Goal: Task Accomplishment & Management: Manage account settings

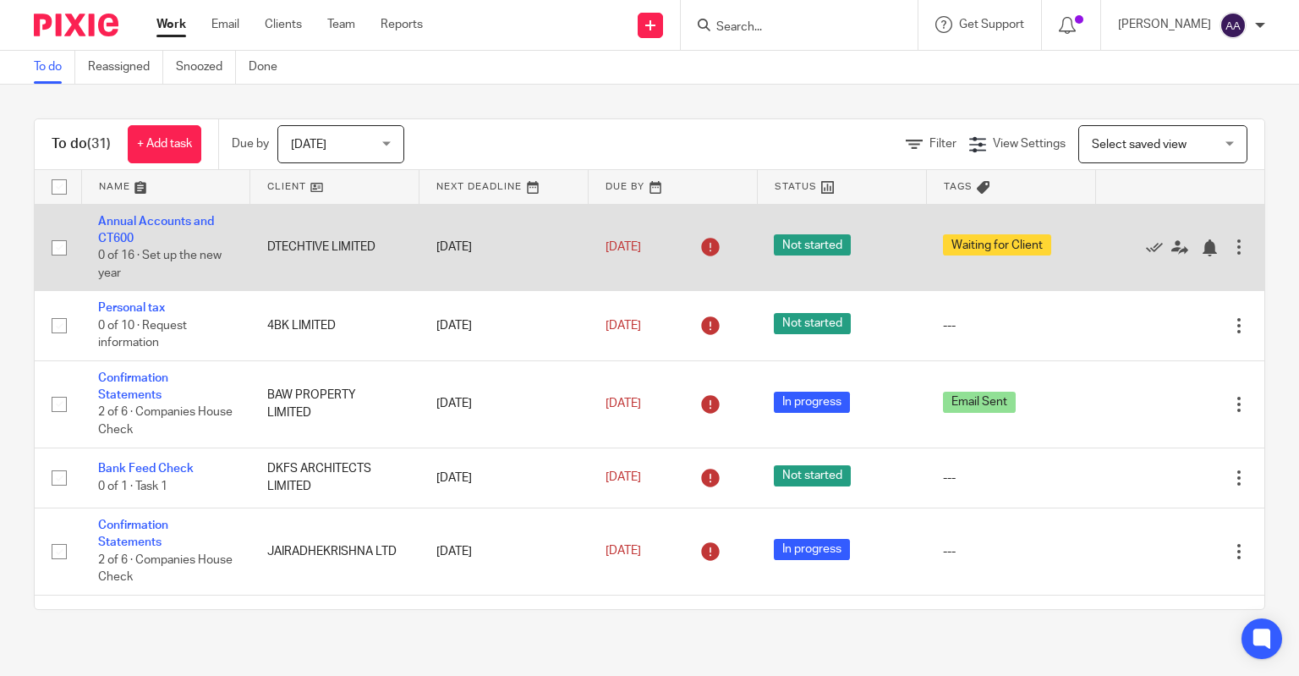
click at [328, 219] on td "DTECHTIVE LIMITED" at bounding box center [334, 247] width 169 height 87
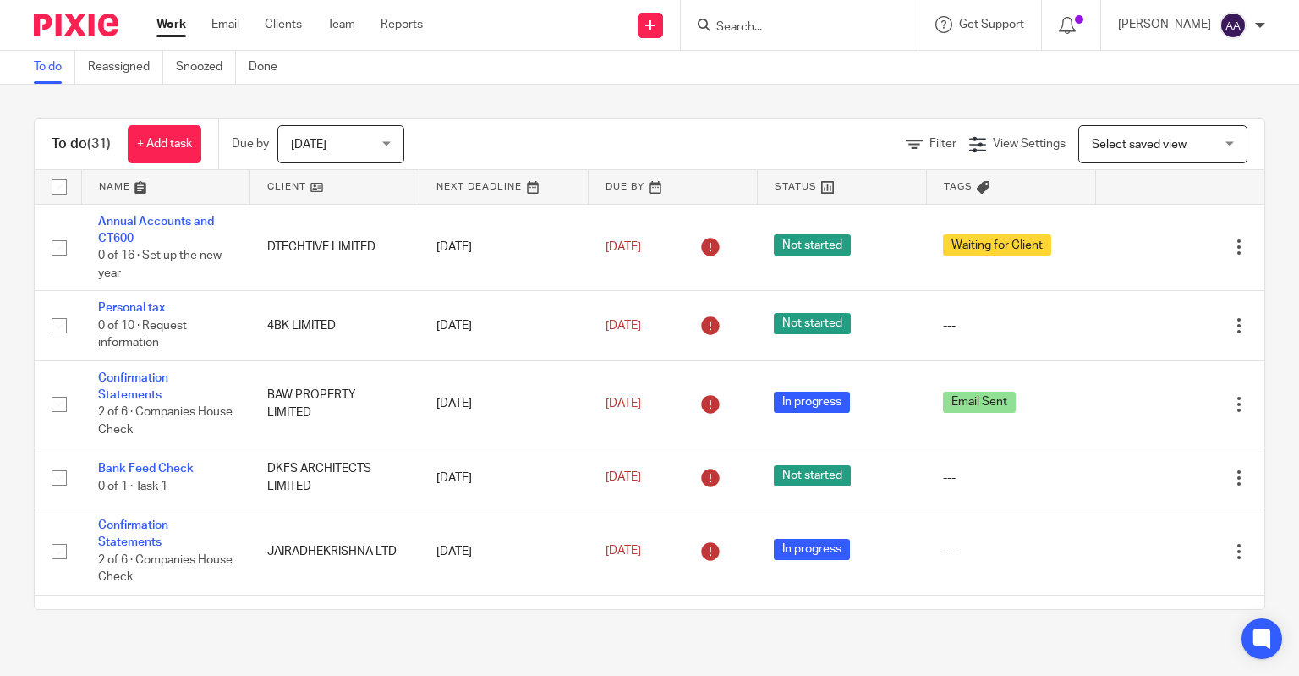
drag, startPoint x: 1196, startPoint y: 1, endPoint x: 752, endPoint y: 75, distance: 450.9
click at [752, 75] on div "To do Reassigned Snoozed Done" at bounding box center [649, 68] width 1299 height 34
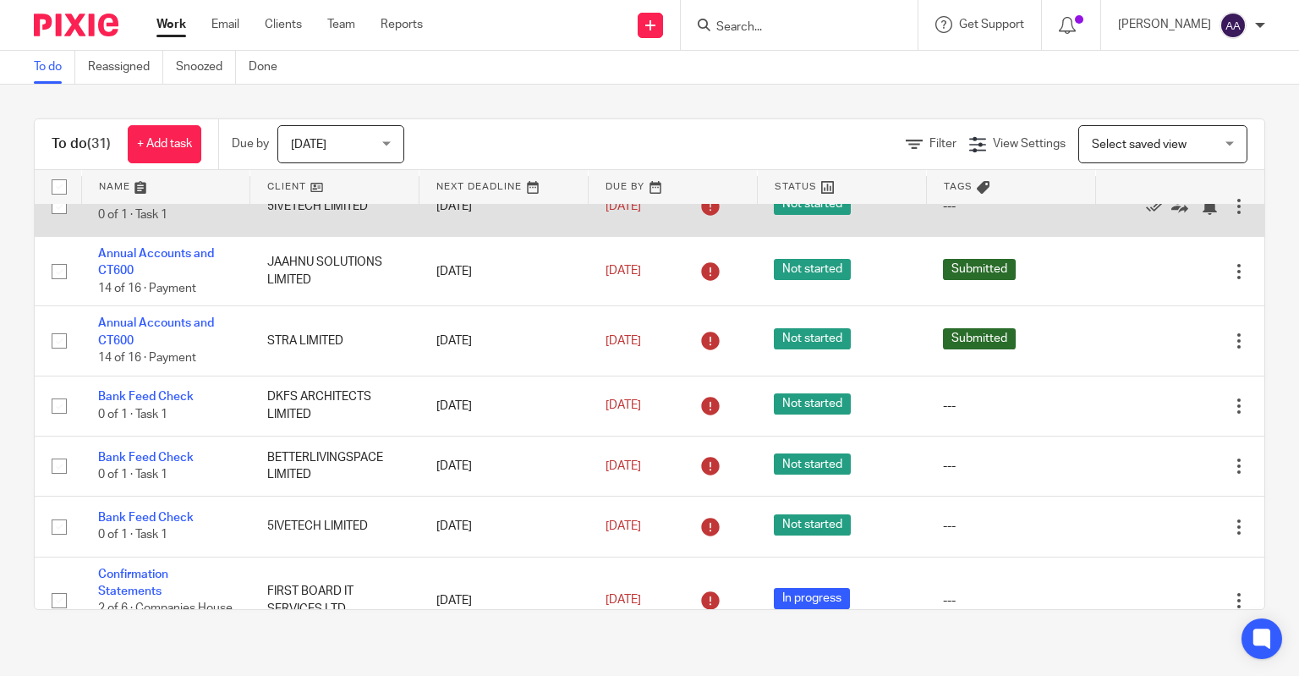
scroll to position [422, 0]
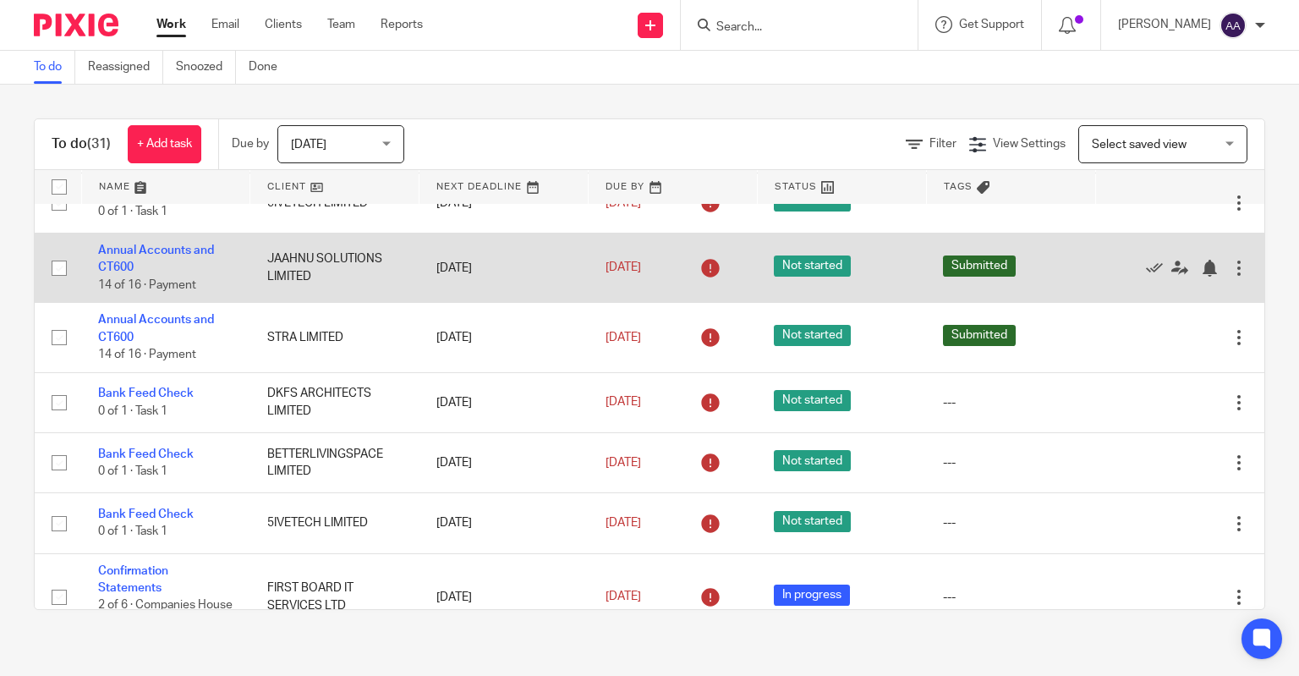
click at [52, 271] on input "checkbox" at bounding box center [59, 268] width 32 height 32
checkbox input "true"
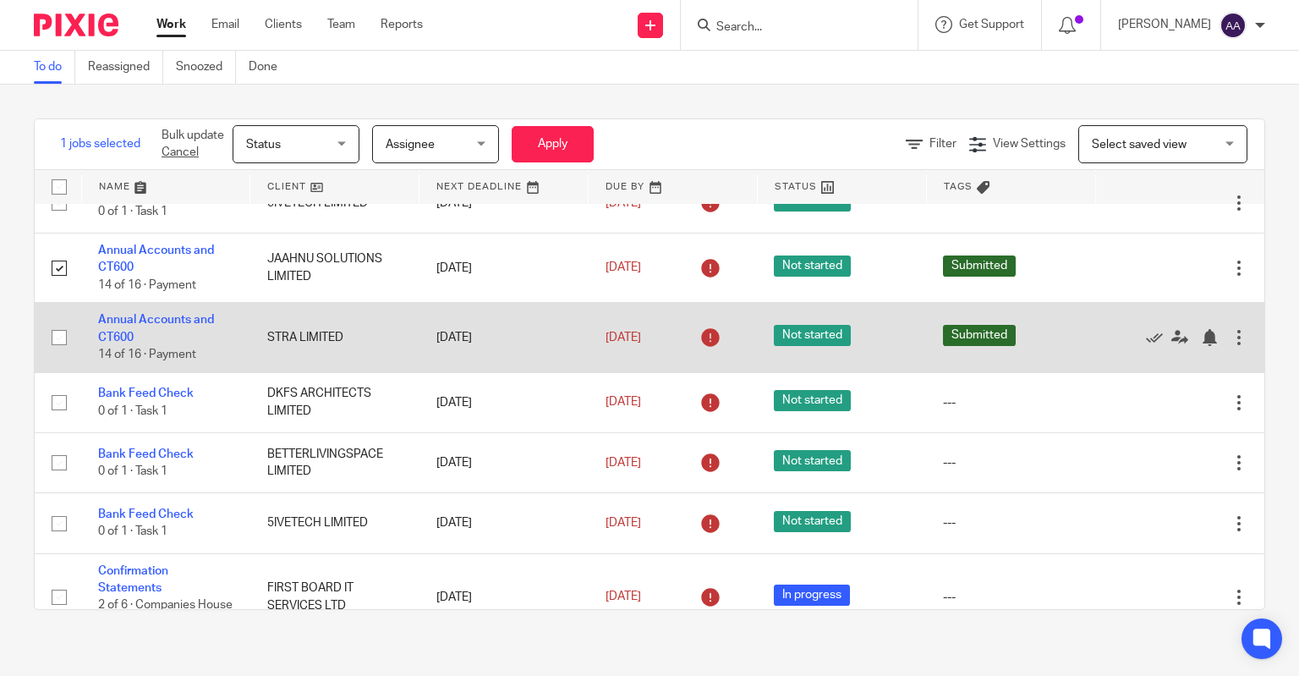
click at [61, 342] on input "checkbox" at bounding box center [59, 337] width 32 height 32
checkbox input "true"
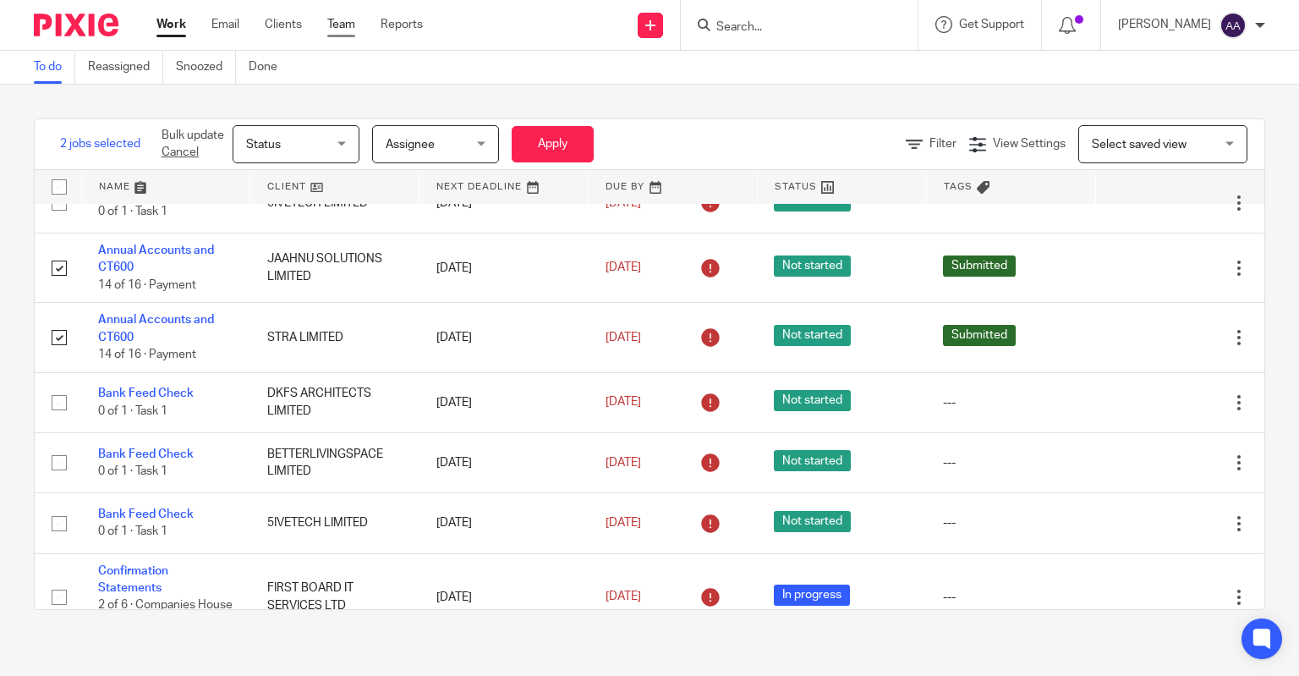
click at [347, 17] on link "Team" at bounding box center [341, 24] width 28 height 17
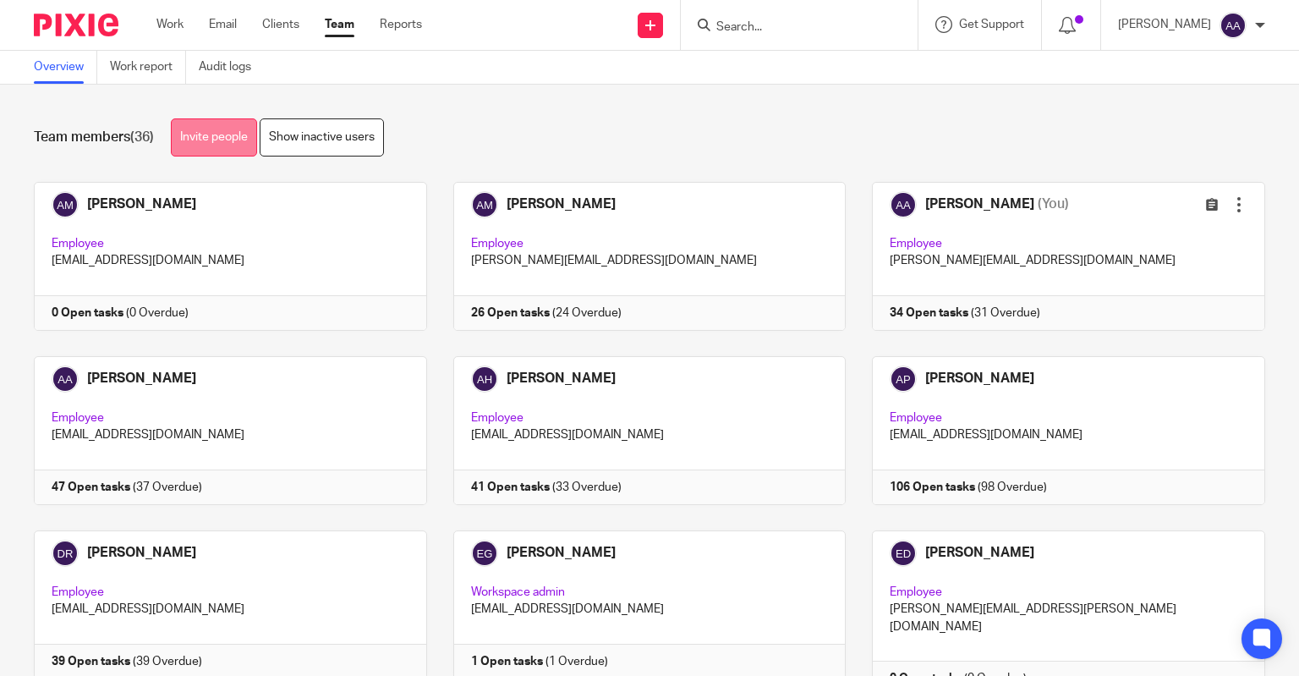
click at [255, 131] on link "Invite people" at bounding box center [214, 137] width 86 height 38
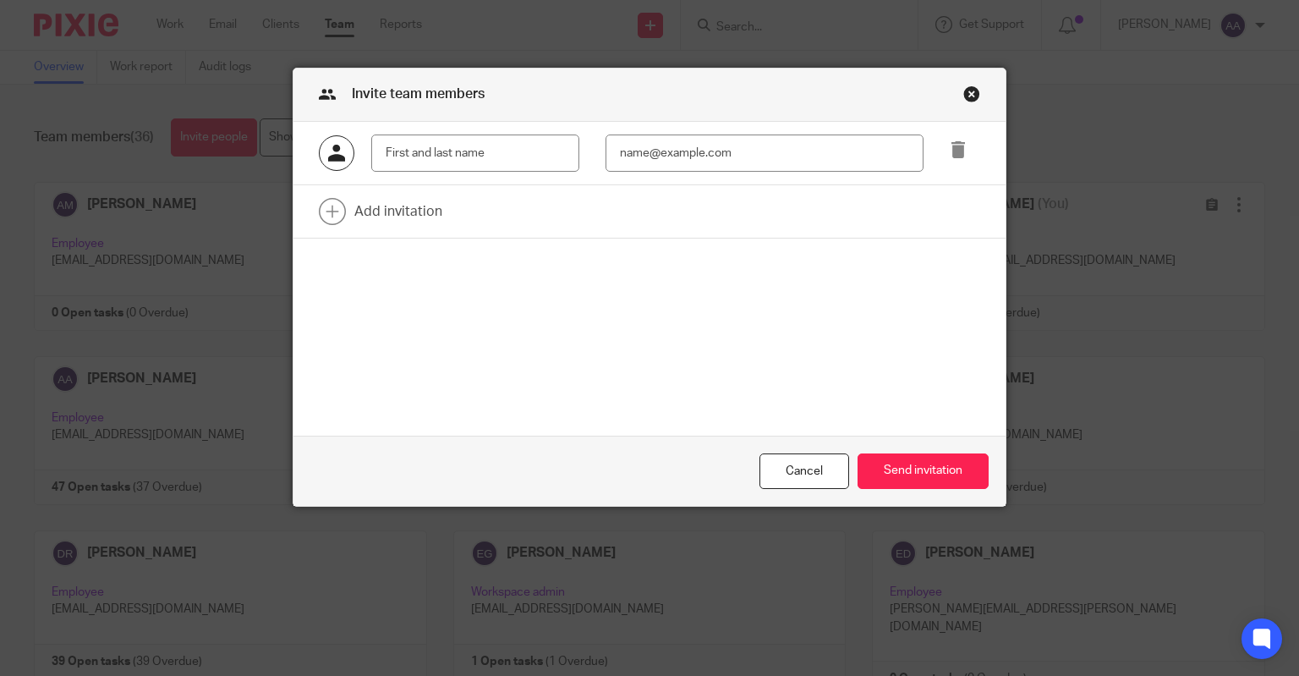
click at [477, 170] on input "text" at bounding box center [475, 153] width 208 height 38
type input "akna"
click at [392, 205] on link at bounding box center [649, 211] width 713 height 52
click at [953, 214] on icon at bounding box center [958, 213] width 17 height 17
click at [440, 145] on input "akna" at bounding box center [475, 153] width 208 height 38
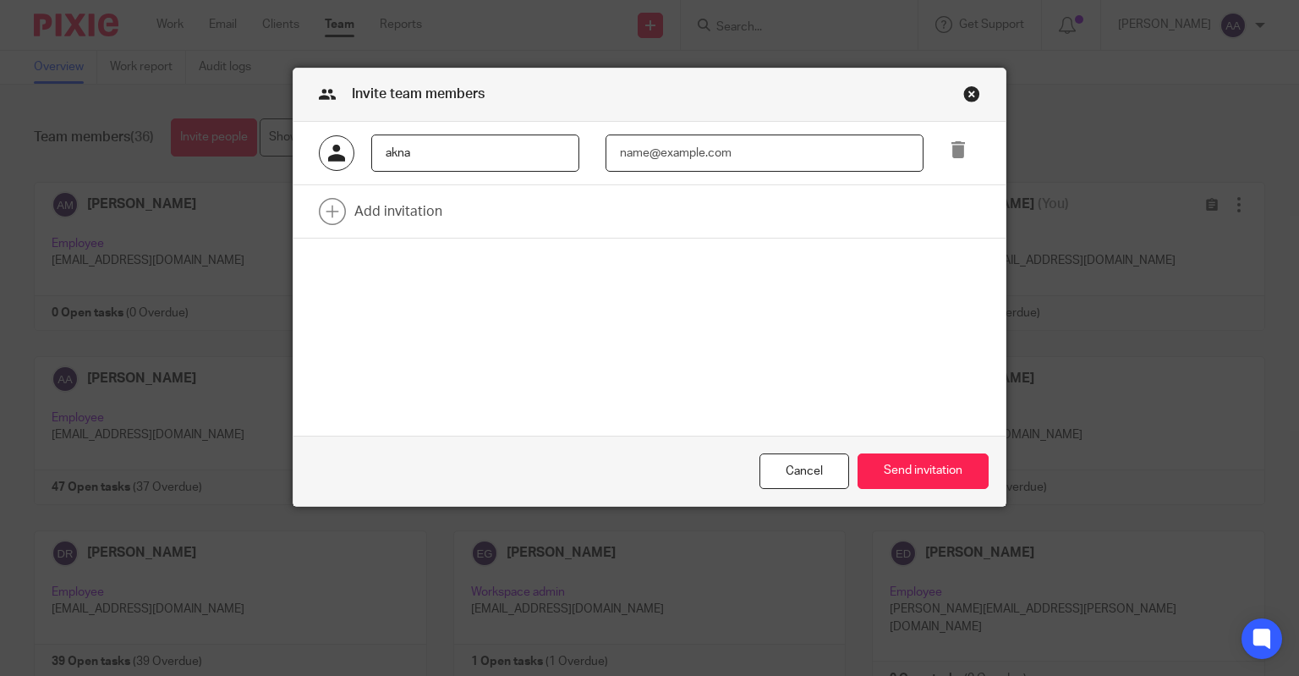
click at [723, 165] on input "email" at bounding box center [764, 153] width 318 height 38
click at [963, 93] on div "Close this dialog window" at bounding box center [971, 93] width 17 height 17
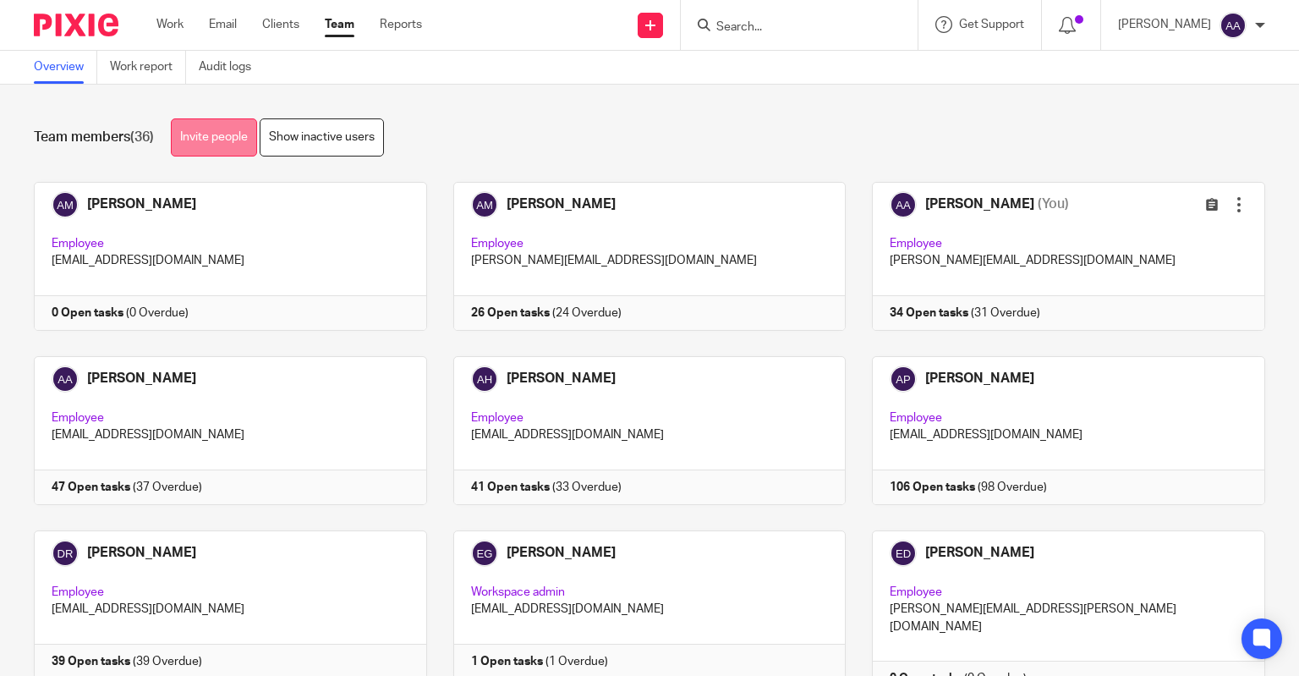
click at [226, 145] on link "Invite people" at bounding box center [214, 137] width 86 height 38
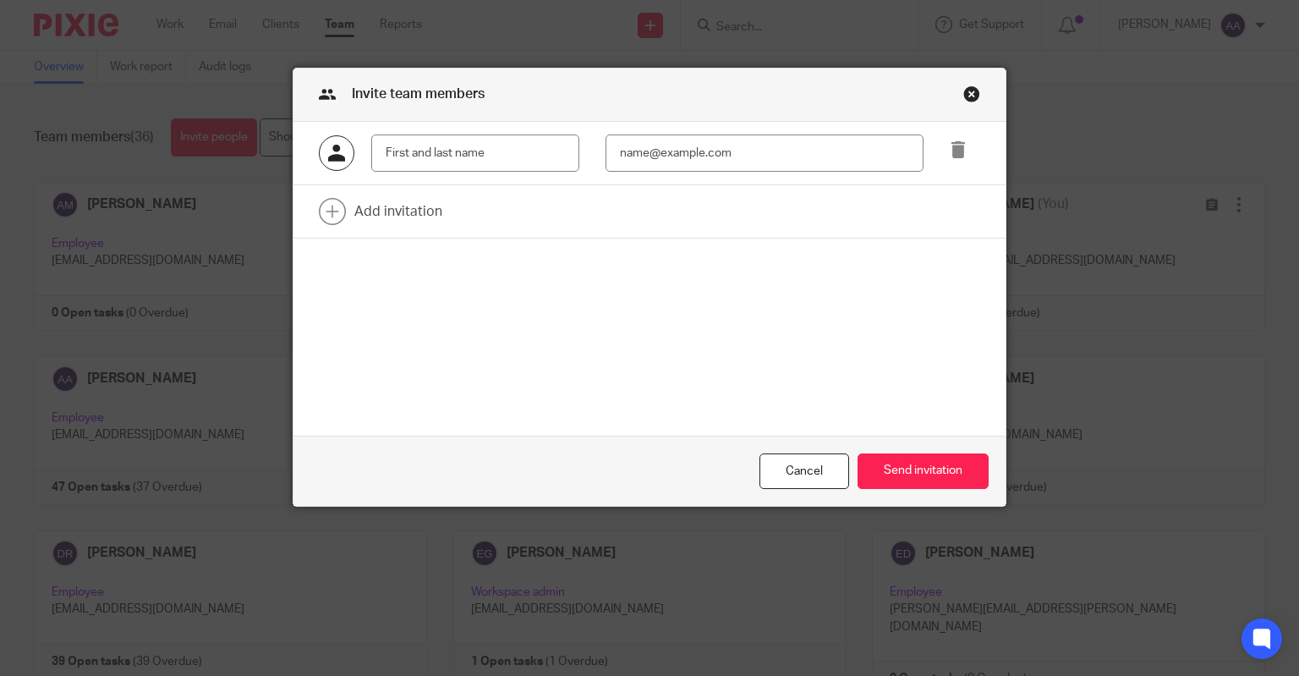
click at [441, 151] on input "text" at bounding box center [475, 153] width 208 height 38
type input "Akna"
click at [644, 164] on input "email" at bounding box center [764, 153] width 318 height 38
paste input "[EMAIL_ADDRESS][DOMAIN_NAME]"
type input "[EMAIL_ADDRESS][DOMAIN_NAME]"
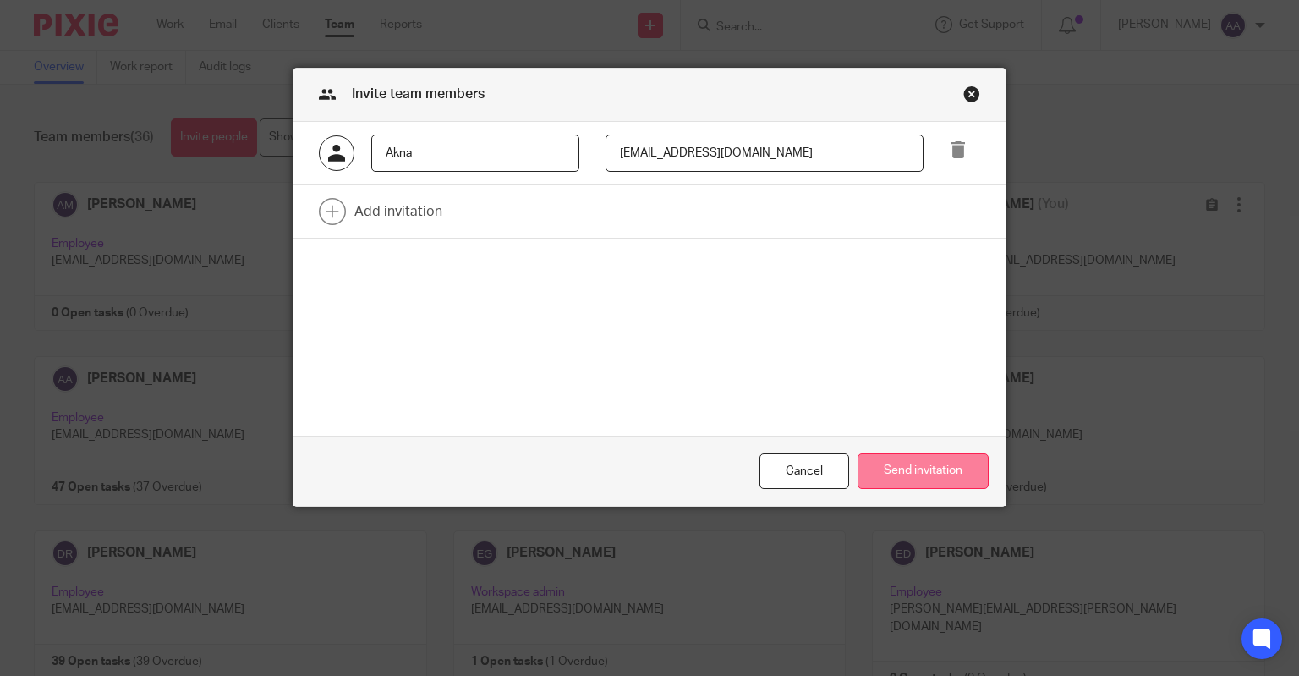
click at [903, 478] on button "Send invitation" at bounding box center [922, 471] width 131 height 36
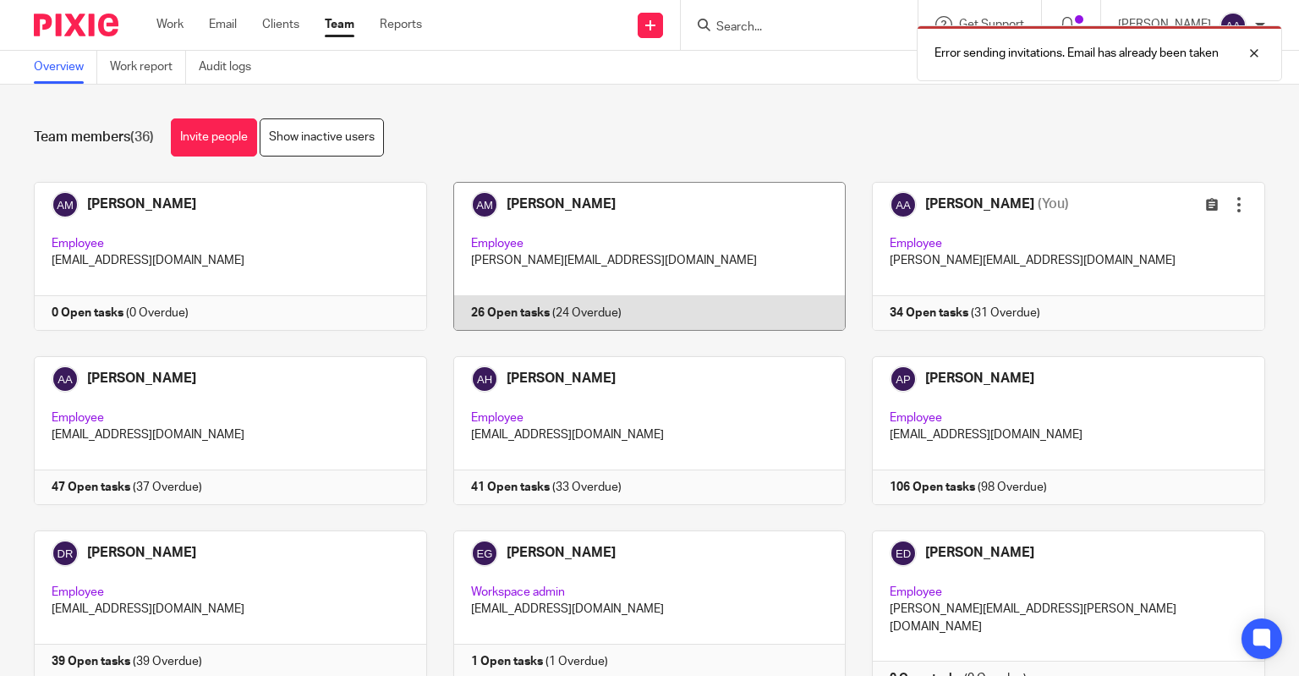
click at [540, 279] on link at bounding box center [636, 256] width 419 height 149
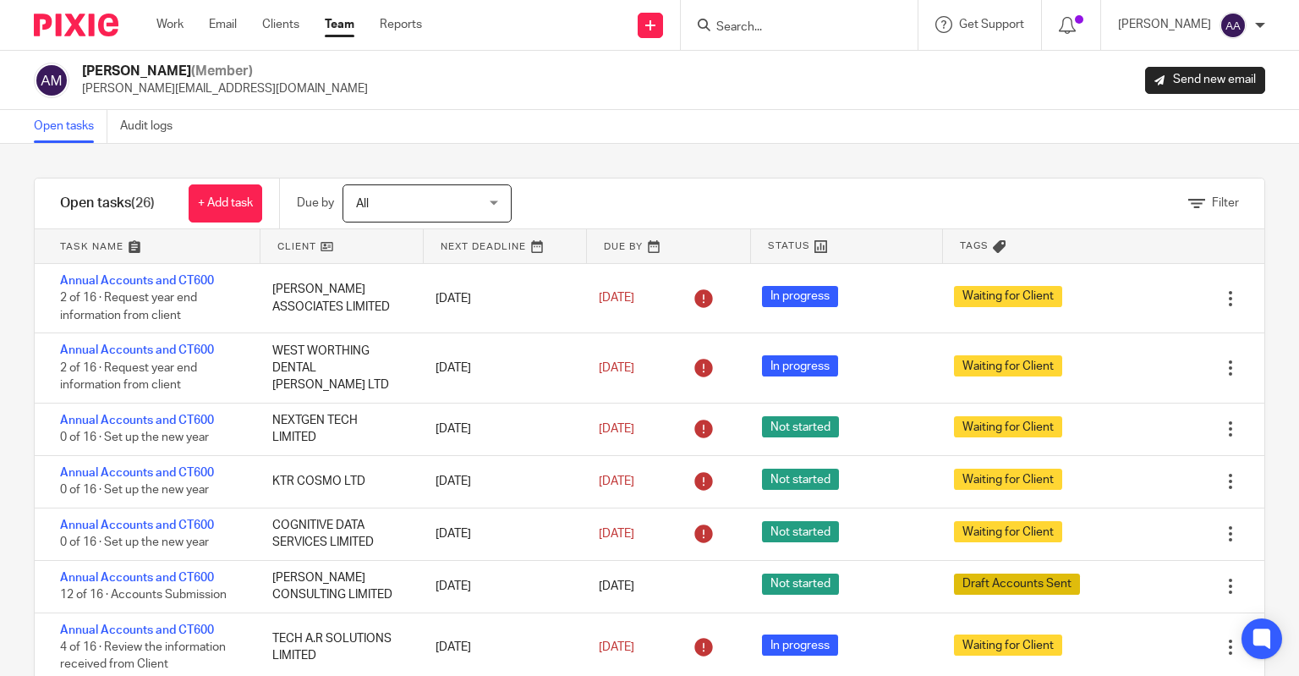
click at [85, 68] on h2 "Akeel Mohammed (Member)" at bounding box center [225, 72] width 286 height 18
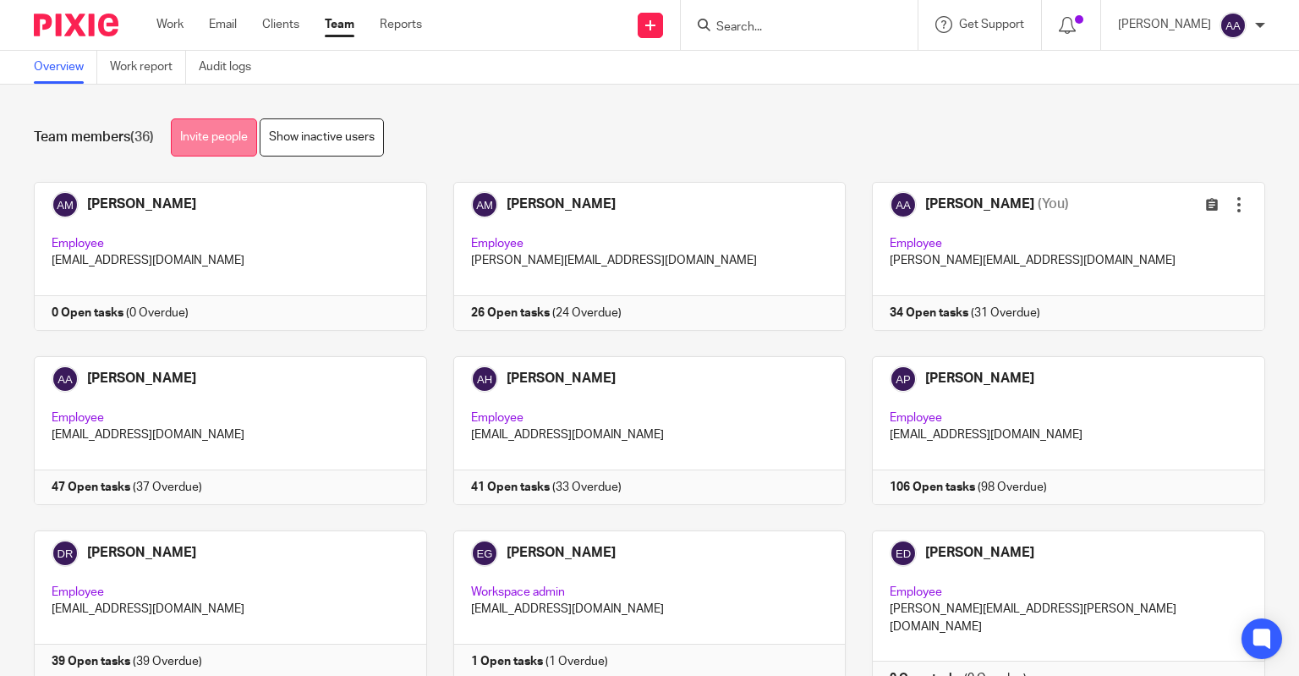
click at [244, 128] on link "Invite people" at bounding box center [214, 137] width 86 height 38
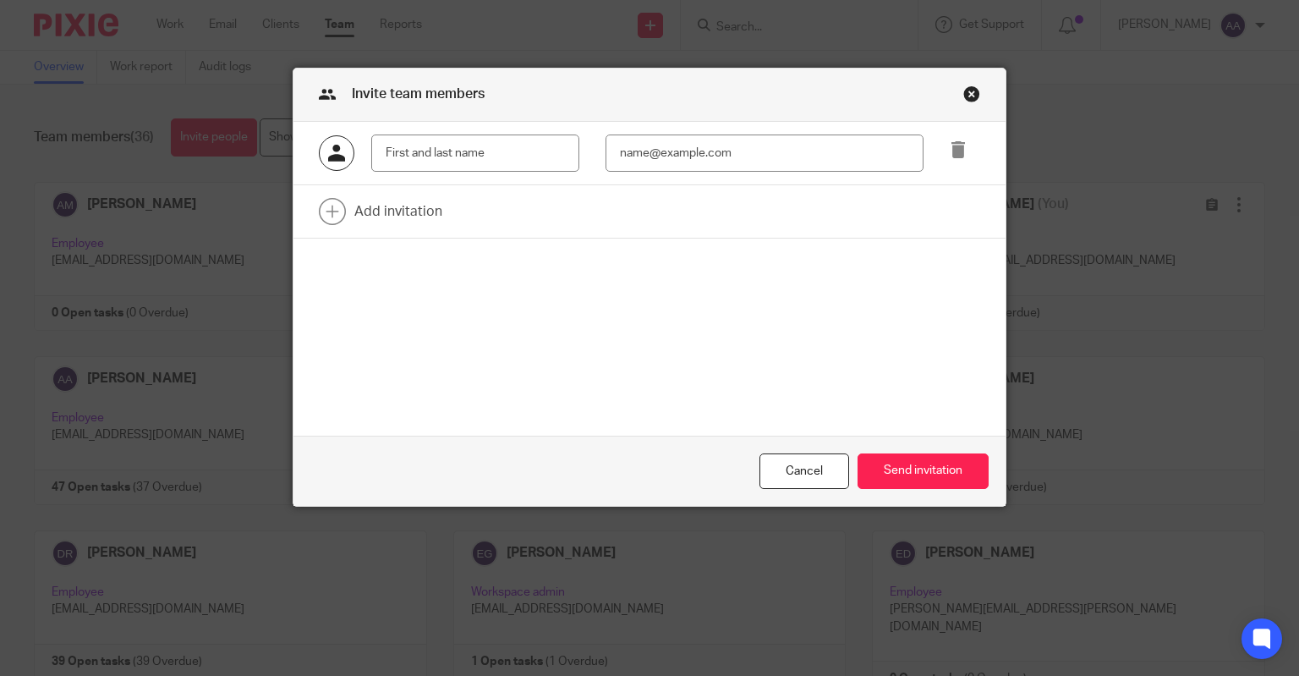
click at [456, 148] on input "text" at bounding box center [475, 153] width 208 height 38
paste input "Wijesinghe"
type input "[PERSON_NAME]"
click at [624, 145] on input "email" at bounding box center [764, 153] width 318 height 38
click at [698, 154] on input "email" at bounding box center [764, 153] width 318 height 38
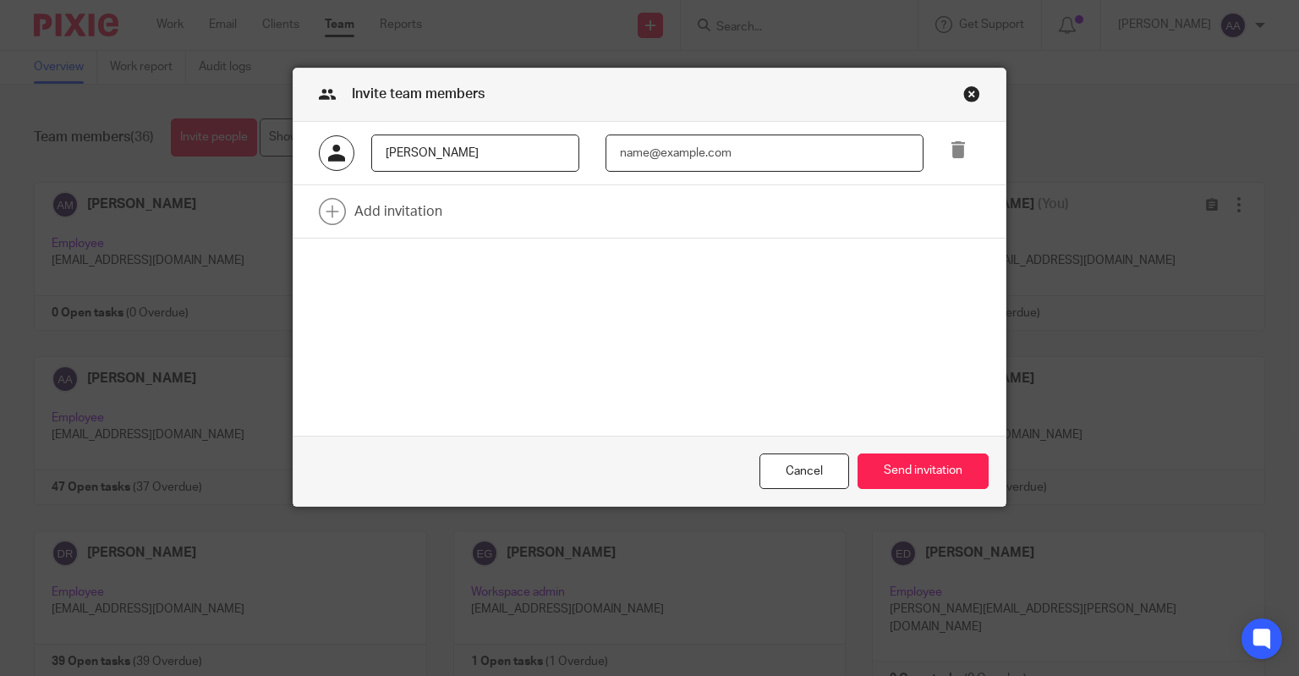
type input "[EMAIL_ADDRESS][DOMAIN_NAME]"
click at [865, 165] on input "akna.wijesinghe@wis-accountancy.co.uk" at bounding box center [764, 153] width 318 height 38
click at [865, 165] on input "[EMAIL_ADDRESS][DOMAIN_NAME]" at bounding box center [764, 153] width 318 height 38
click at [890, 471] on button "Send invitation" at bounding box center [922, 471] width 131 height 36
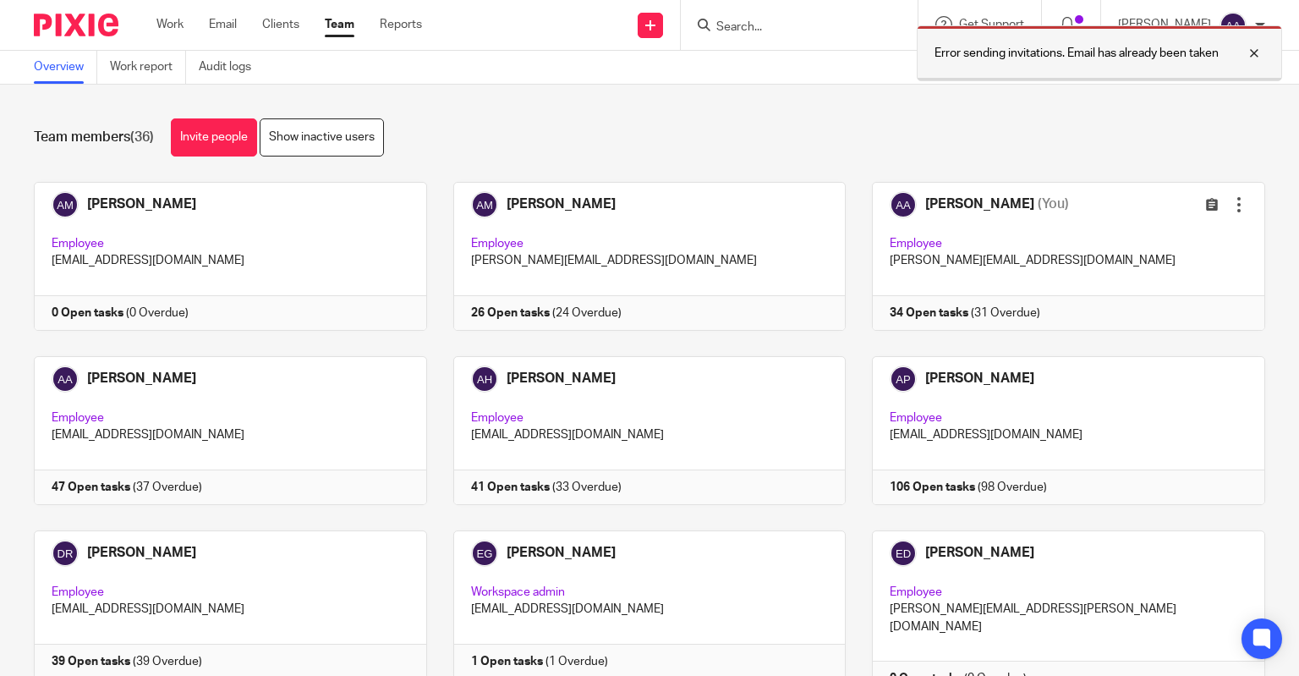
click at [1258, 46] on div at bounding box center [1241, 53] width 46 height 20
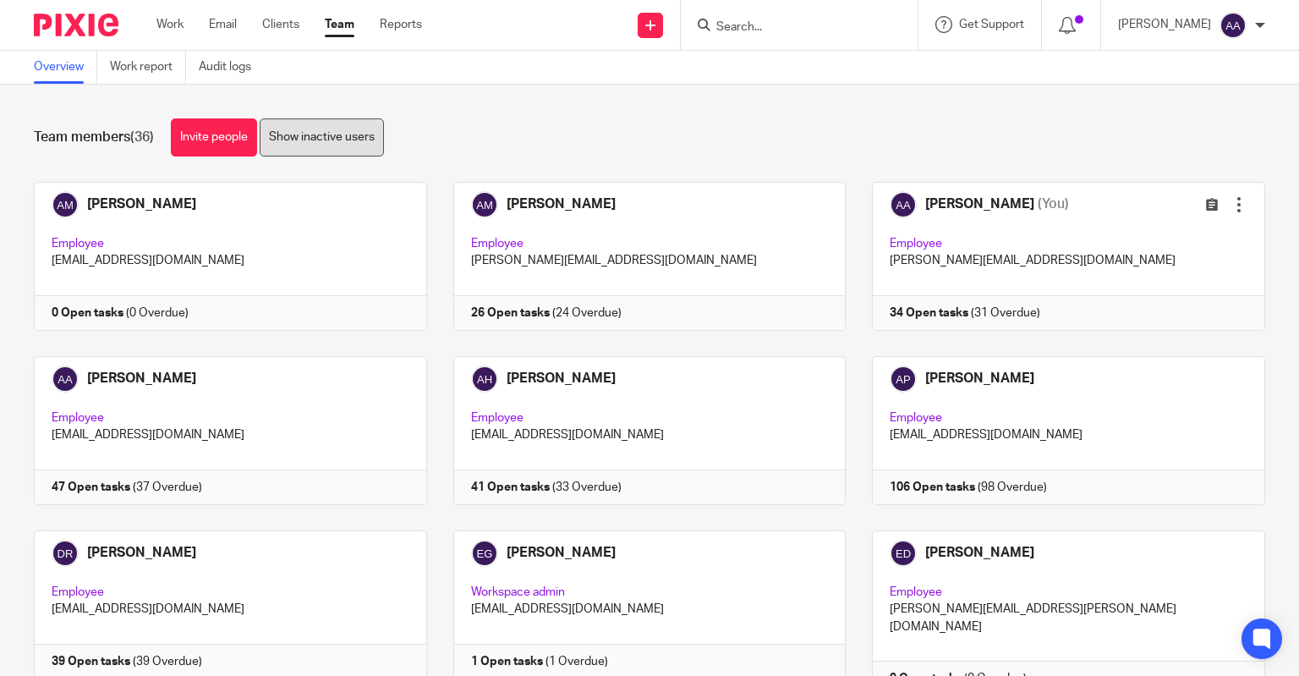
click at [337, 133] on link "Show inactive users" at bounding box center [322, 137] width 124 height 38
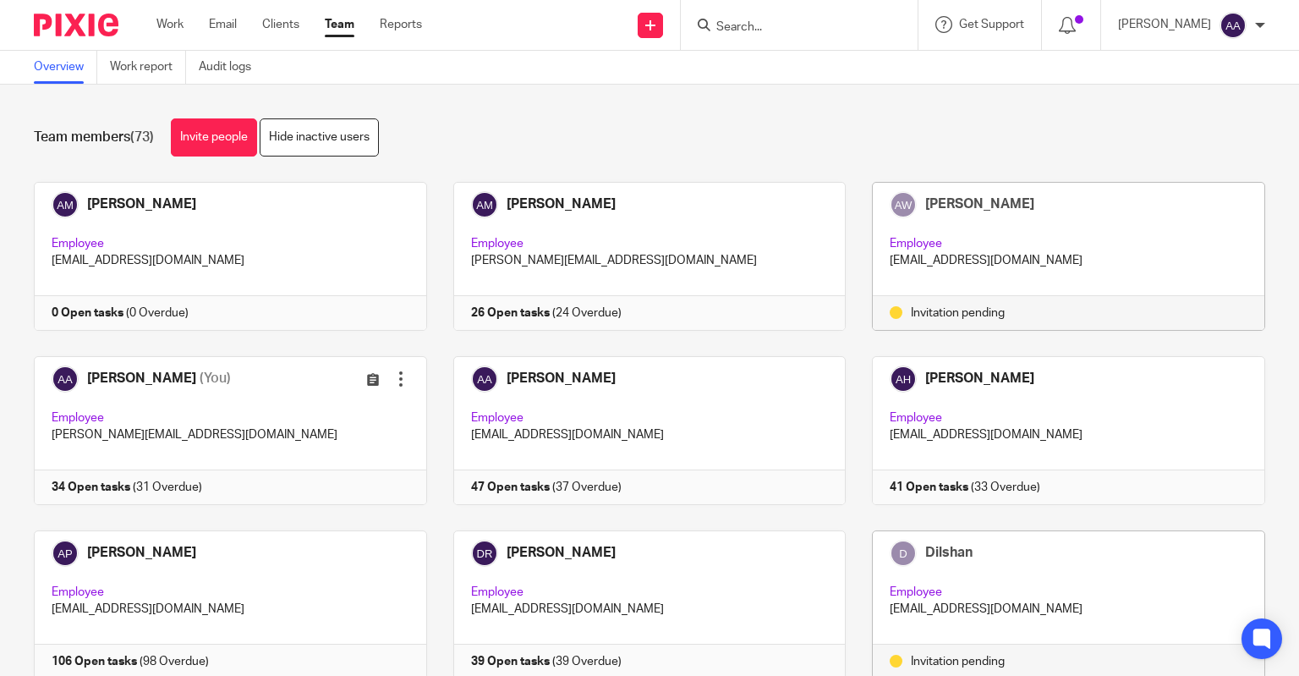
click at [965, 302] on div "Invitation pending" at bounding box center [1068, 313] width 391 height 34
click at [928, 226] on div "[PERSON_NAME] Employee [EMAIL_ADDRESS][DOMAIN_NAME]" at bounding box center [1068, 239] width 391 height 113
click at [917, 242] on p "Employee" at bounding box center [1069, 243] width 358 height 17
click at [1017, 258] on p "[EMAIL_ADDRESS][DOMAIN_NAME]" at bounding box center [1069, 260] width 358 height 17
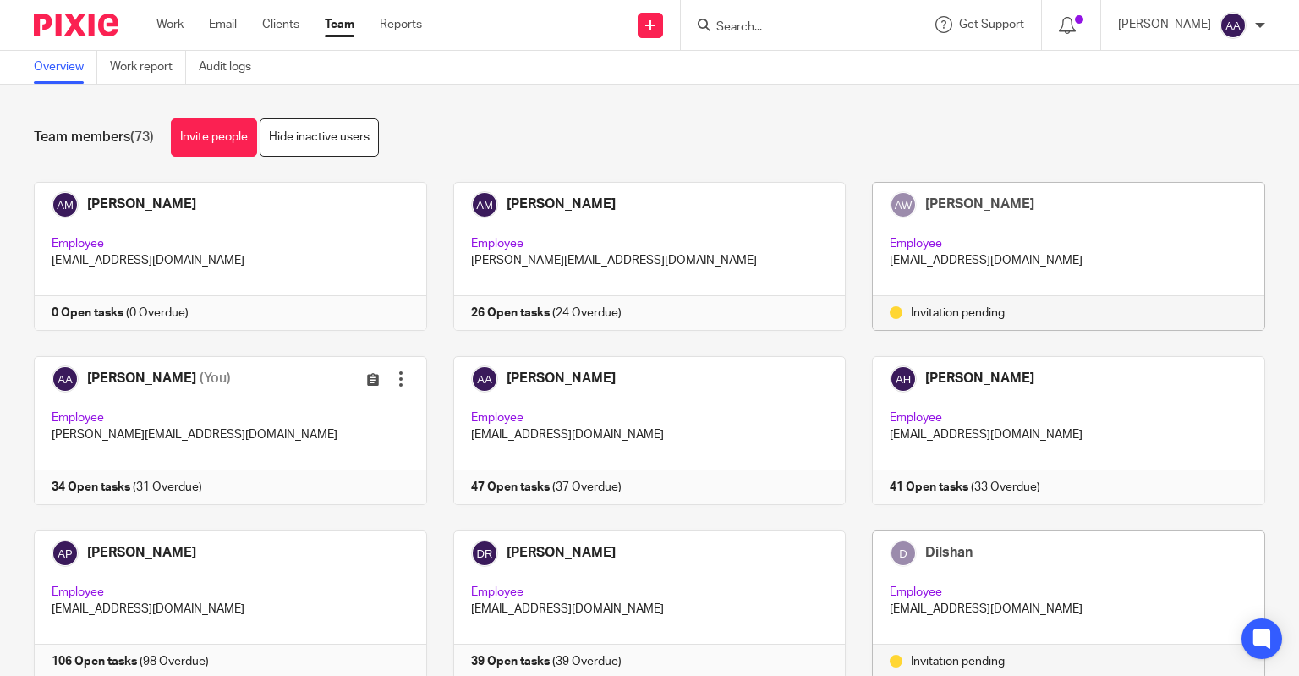
click at [908, 310] on div "Invitation pending" at bounding box center [1069, 312] width 358 height 17
click at [911, 239] on p "Employee" at bounding box center [1069, 243] width 358 height 17
drag, startPoint x: 869, startPoint y: 258, endPoint x: 1092, endPoint y: 282, distance: 224.5
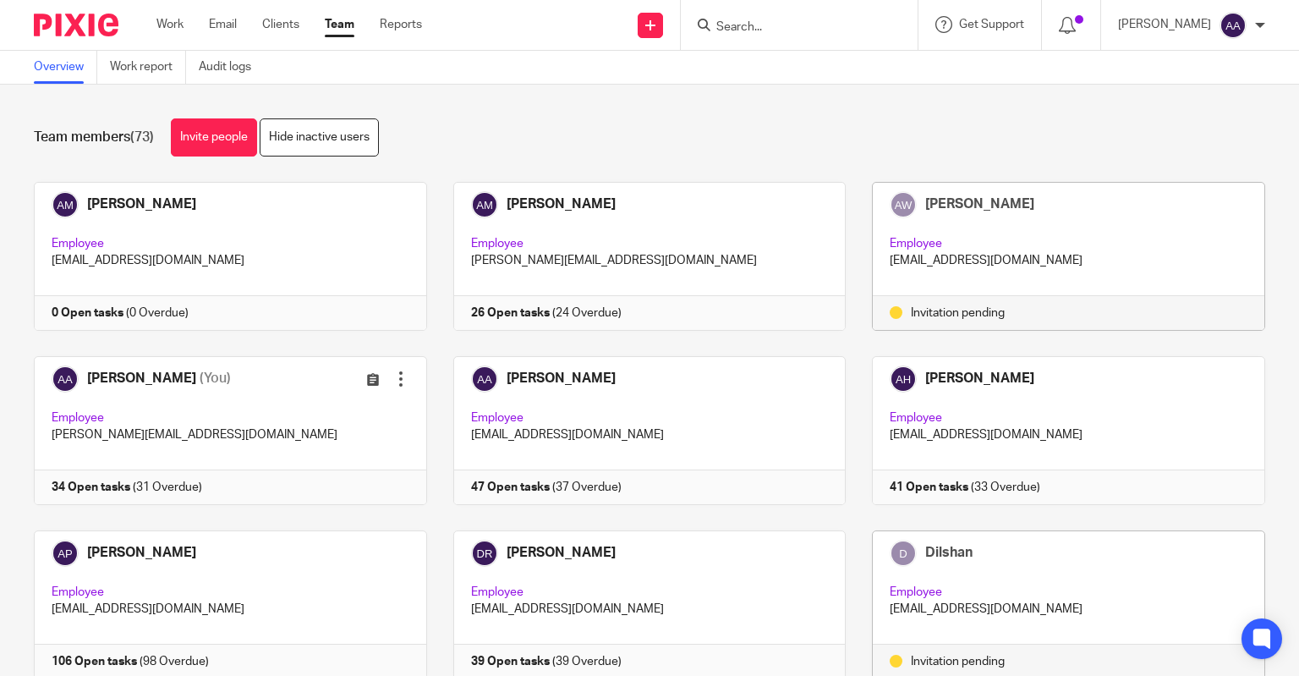
click at [1092, 282] on div "[PERSON_NAME] Employee [EMAIL_ADDRESS][DOMAIN_NAME]" at bounding box center [1068, 239] width 391 height 113
click at [926, 207] on span "[PERSON_NAME]" at bounding box center [979, 204] width 109 height 14
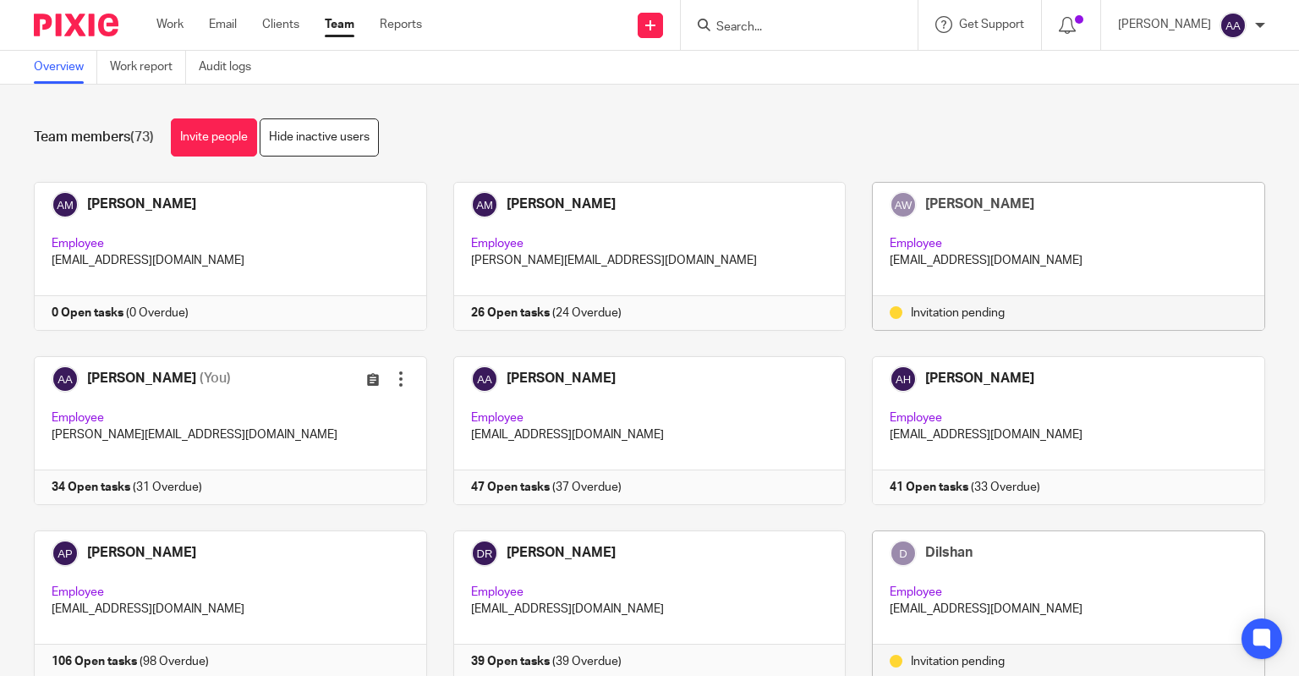
drag, startPoint x: 928, startPoint y: 227, endPoint x: 912, endPoint y: 246, distance: 24.7
click at [912, 246] on div "[PERSON_NAME] Employee [EMAIL_ADDRESS][DOMAIN_NAME]" at bounding box center [1068, 239] width 391 height 113
click at [912, 246] on p "Employee" at bounding box center [1069, 243] width 358 height 17
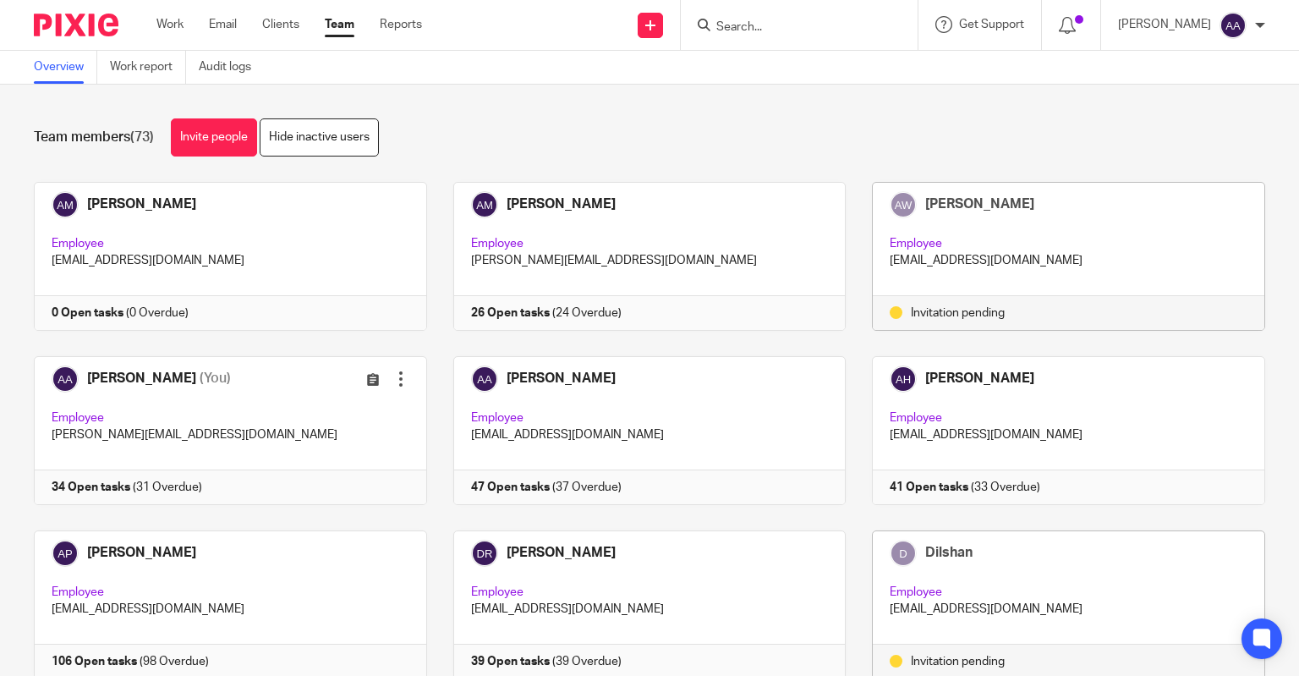
click at [906, 206] on div "[PERSON_NAME]" at bounding box center [1069, 204] width 358 height 27
click at [1076, 19] on icon at bounding box center [1067, 25] width 17 height 17
click at [937, 261] on p "[EMAIL_ADDRESS][DOMAIN_NAME]" at bounding box center [1069, 260] width 358 height 17
drag, startPoint x: 937, startPoint y: 261, endPoint x: 896, endPoint y: 242, distance: 45.0
click at [896, 242] on div "[PERSON_NAME] Employee [EMAIL_ADDRESS][DOMAIN_NAME]" at bounding box center [1068, 239] width 391 height 113
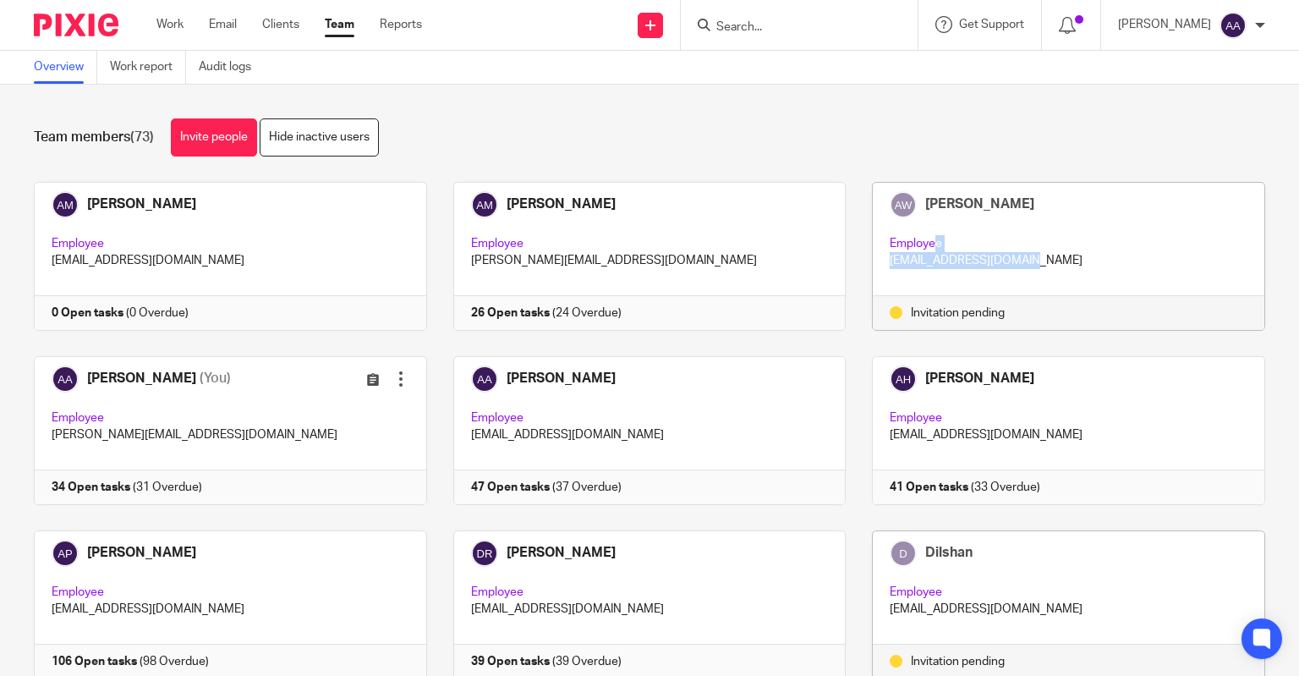
click at [896, 242] on p "Employee" at bounding box center [1069, 243] width 358 height 17
click at [893, 199] on img at bounding box center [903, 204] width 27 height 27
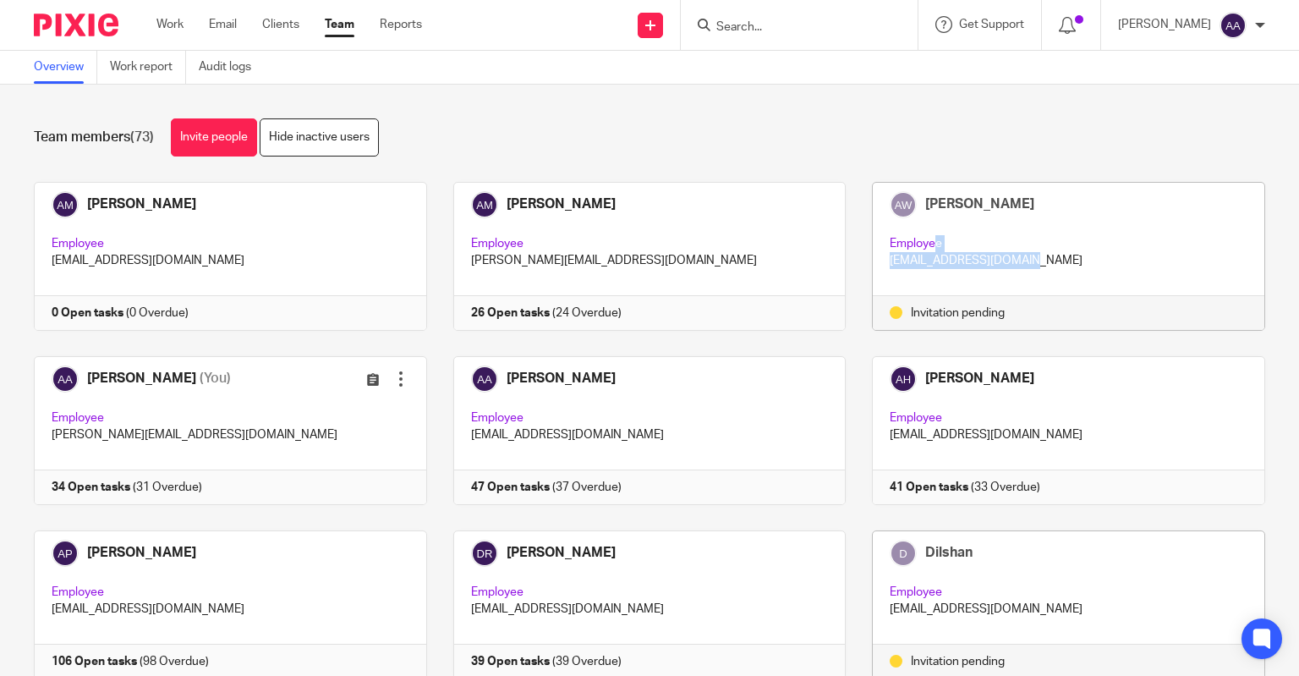
click at [893, 199] on img at bounding box center [903, 204] width 27 height 27
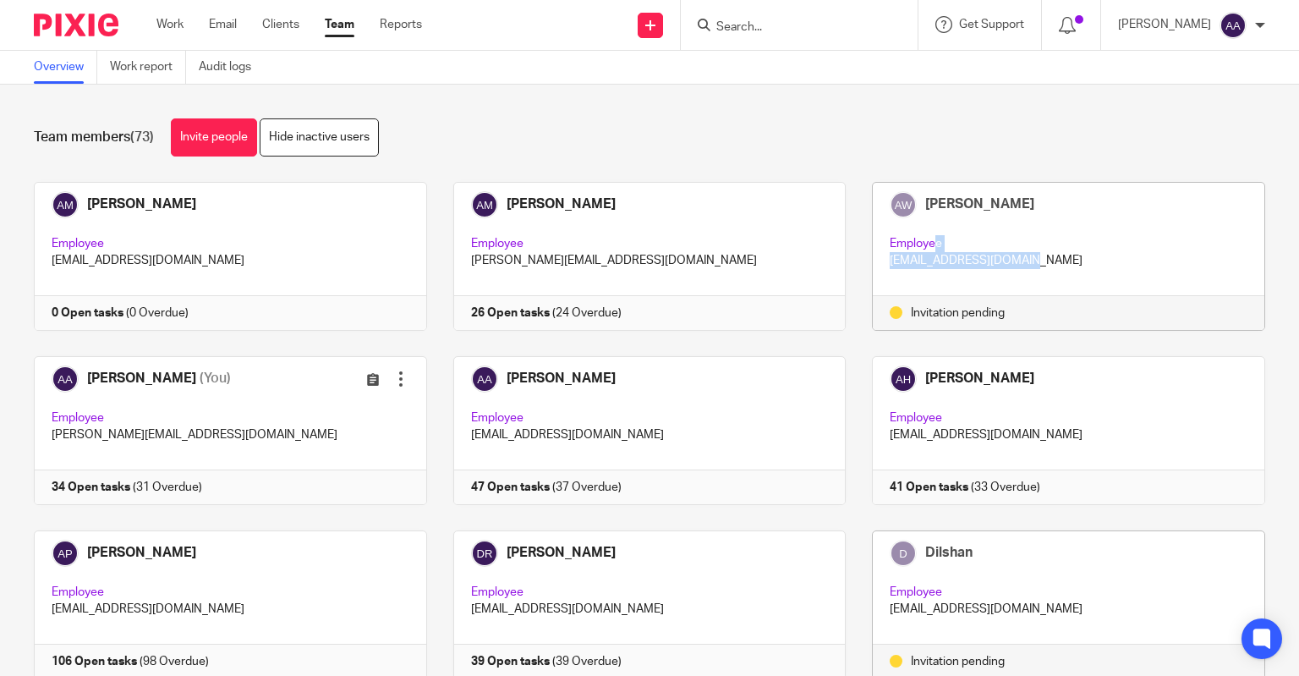
click at [906, 232] on div "[PERSON_NAME] Employee [EMAIL_ADDRESS][DOMAIN_NAME]" at bounding box center [1068, 239] width 391 height 113
click at [961, 295] on div "[PERSON_NAME] Employee [EMAIL_ADDRESS][DOMAIN_NAME] Invitation pending" at bounding box center [1068, 256] width 393 height 149
click at [979, 307] on div "Invitation pending" at bounding box center [1069, 312] width 358 height 17
